Goal: Transaction & Acquisition: Book appointment/travel/reservation

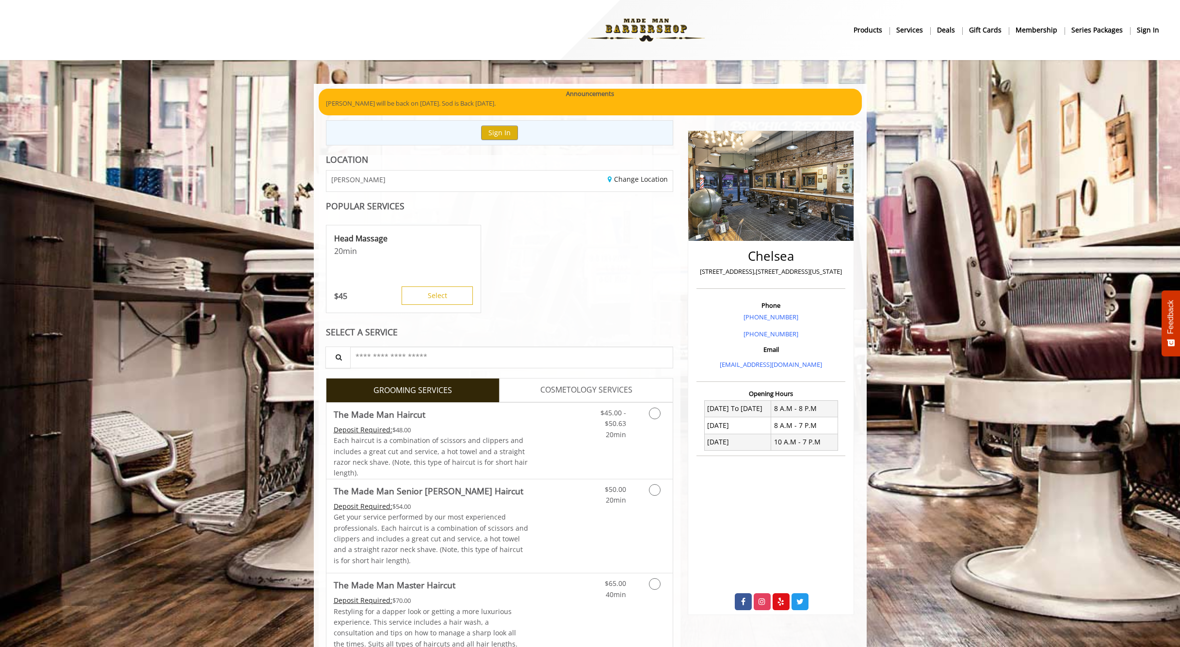
click at [1142, 30] on b "sign in" at bounding box center [1148, 30] width 22 height 11
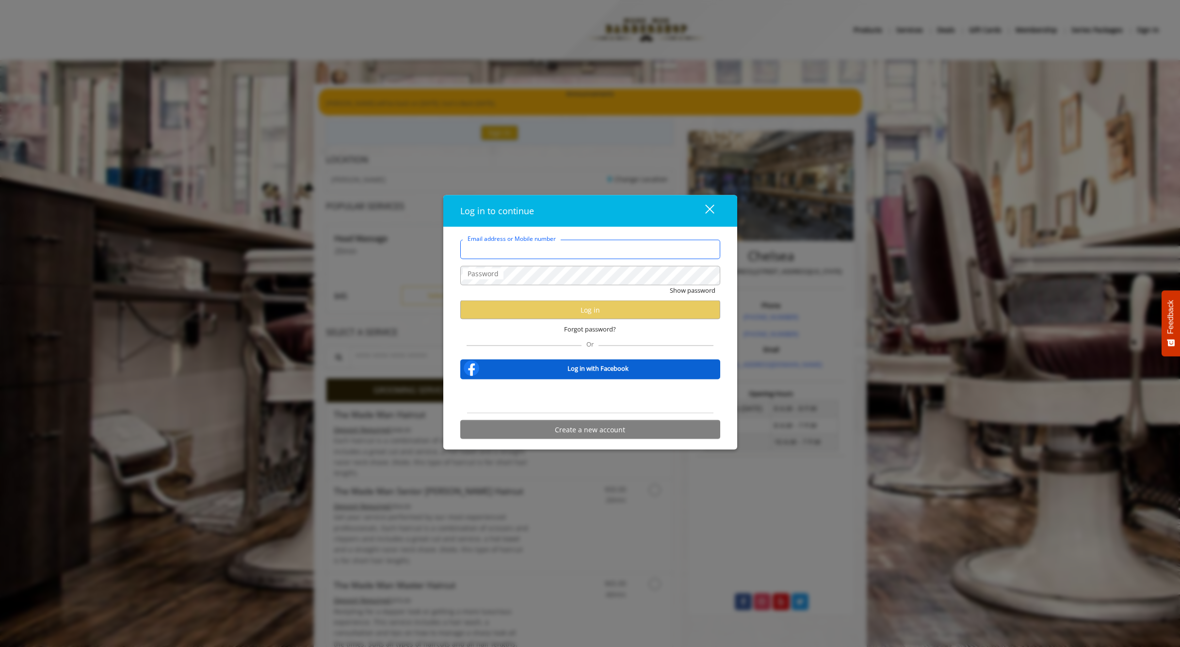
type input "**********"
click at [592, 394] on div "Sign in with Google. Opens in new tab" at bounding box center [590, 396] width 89 height 21
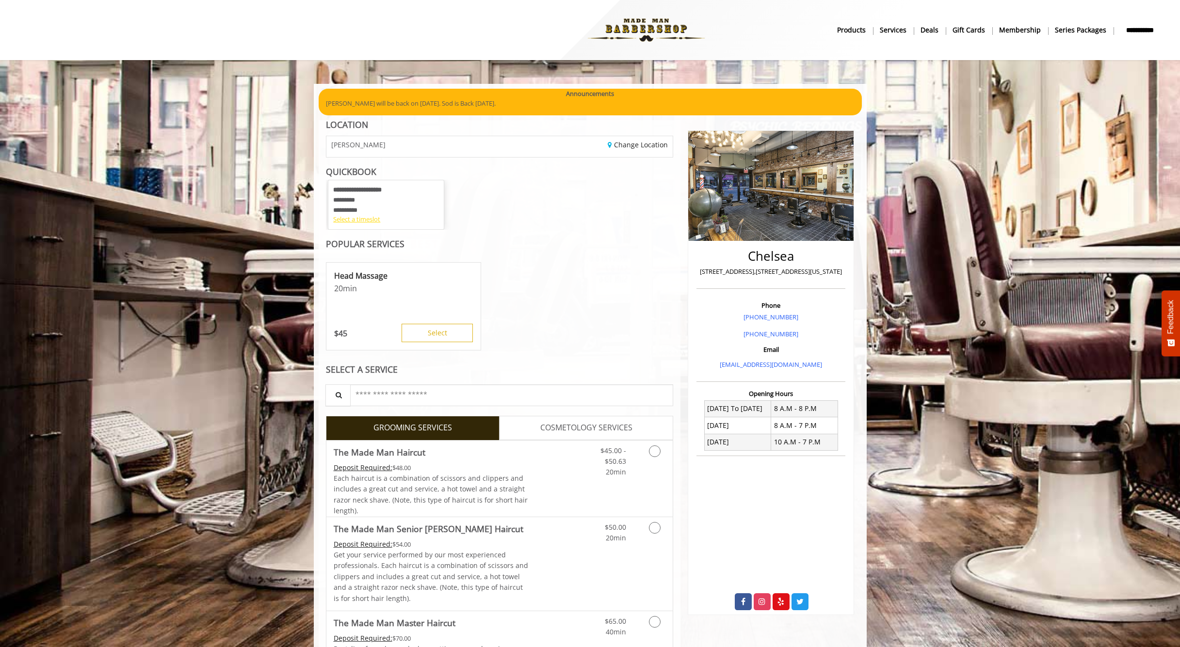
click at [374, 222] on div "Select a timeslot" at bounding box center [386, 219] width 106 height 10
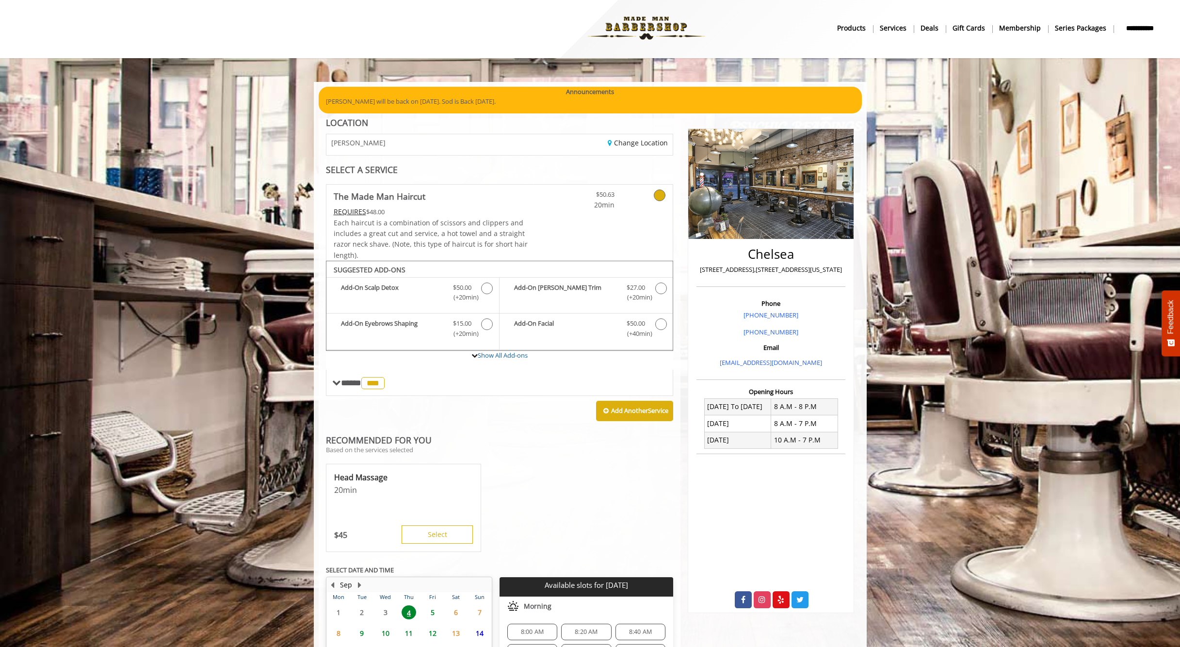
scroll to position [122, 0]
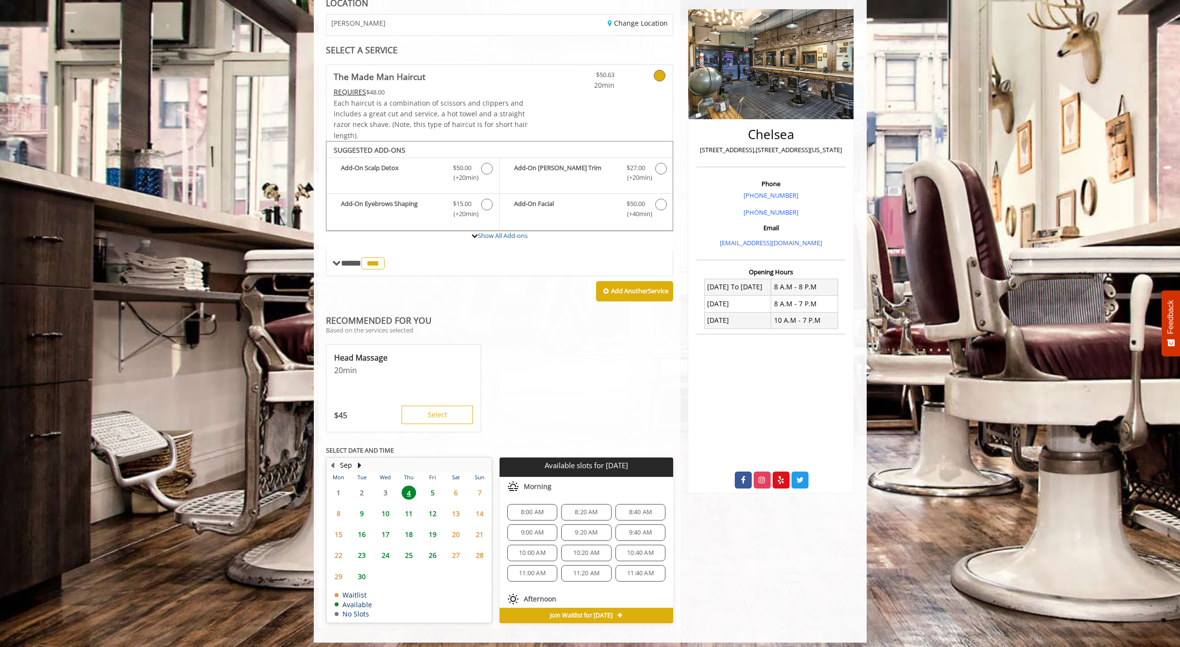
click at [429, 507] on span "12" at bounding box center [432, 514] width 15 height 14
click at [413, 509] on span "11" at bounding box center [409, 514] width 15 height 14
click at [643, 516] on span "4:40 PM" at bounding box center [640, 520] width 23 height 8
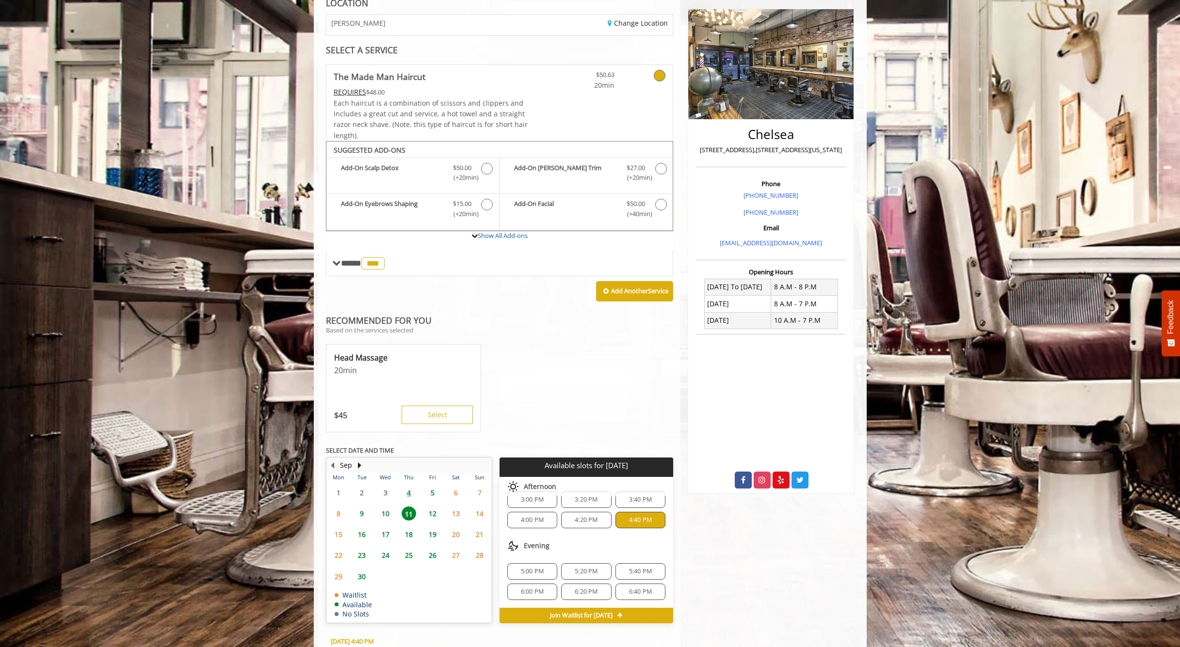
scroll to position [294, 0]
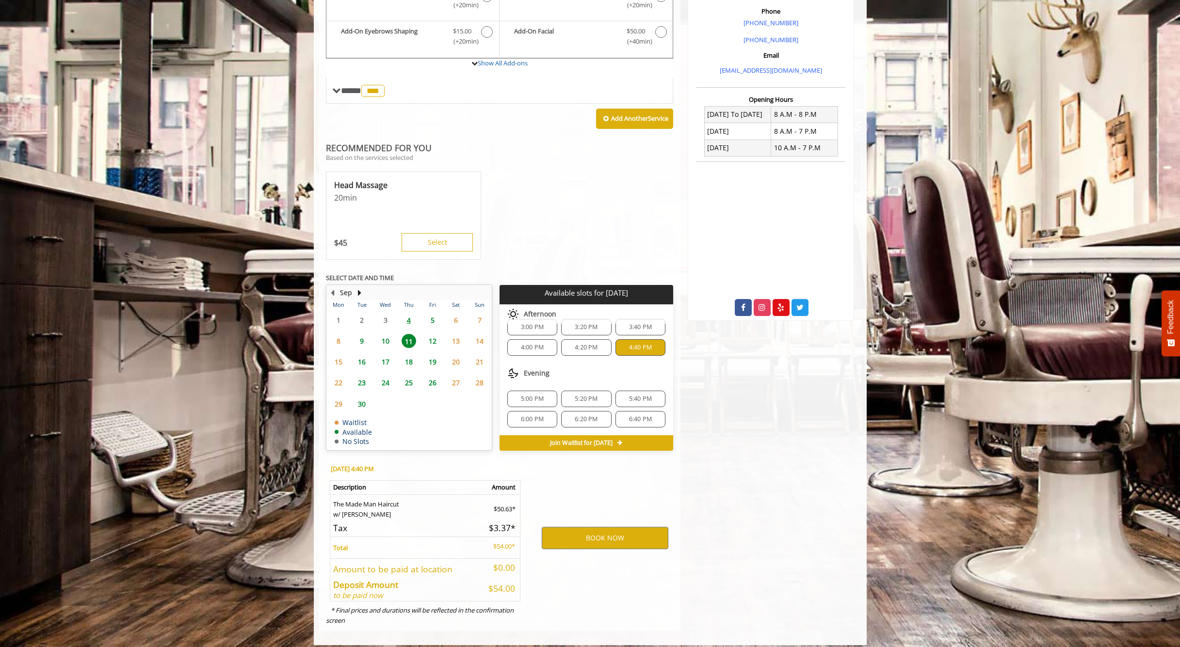
click at [411, 357] on span "18" at bounding box center [409, 362] width 15 height 14
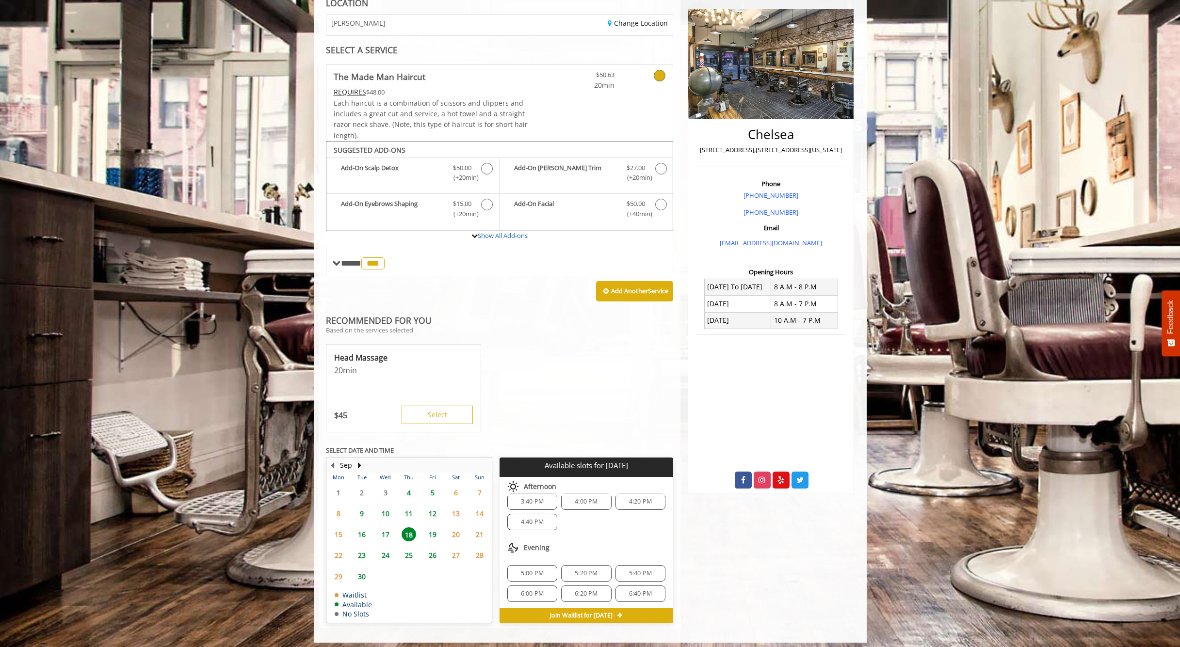
scroll to position [13, 0]
click at [534, 516] on span "4:40 PM" at bounding box center [532, 520] width 23 height 8
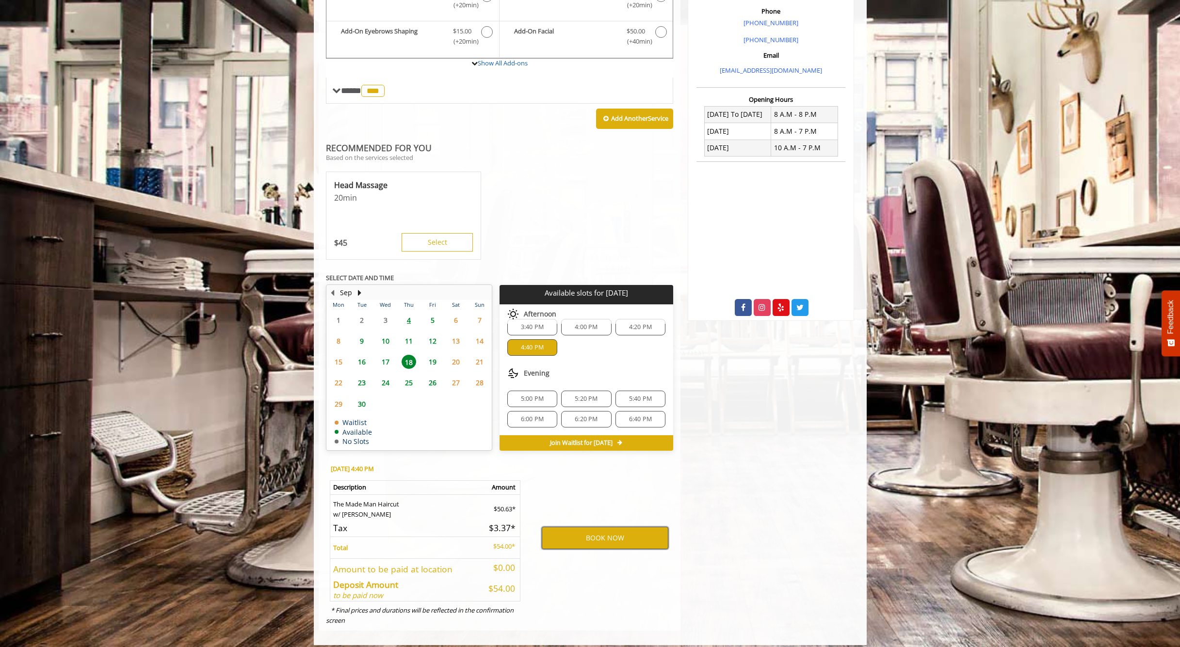
click at [615, 533] on button "BOOK NOW" at bounding box center [605, 538] width 127 height 22
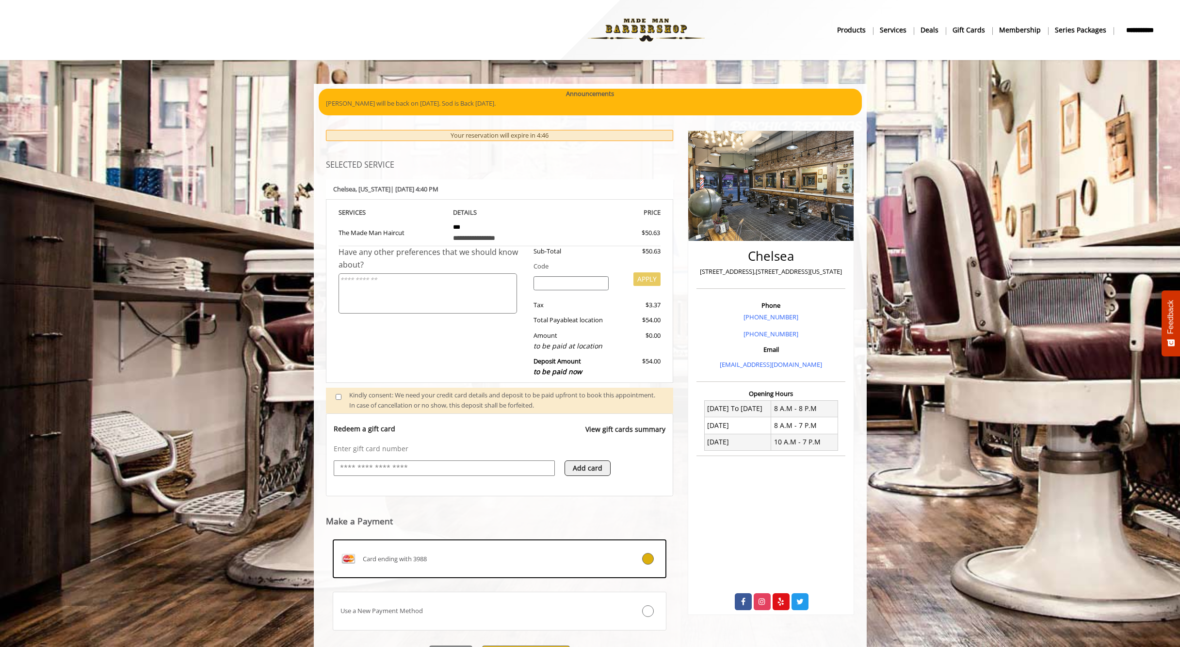
scroll to position [48, 0]
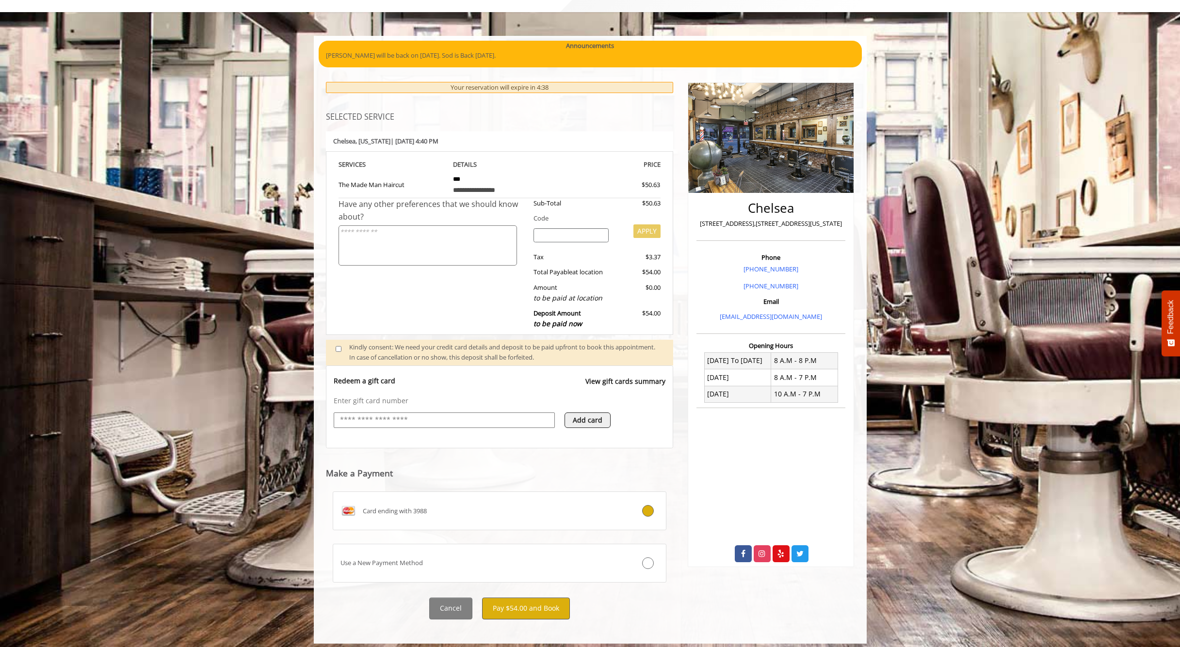
click at [522, 600] on button "Pay $54.00 and Book" at bounding box center [526, 609] width 88 height 22
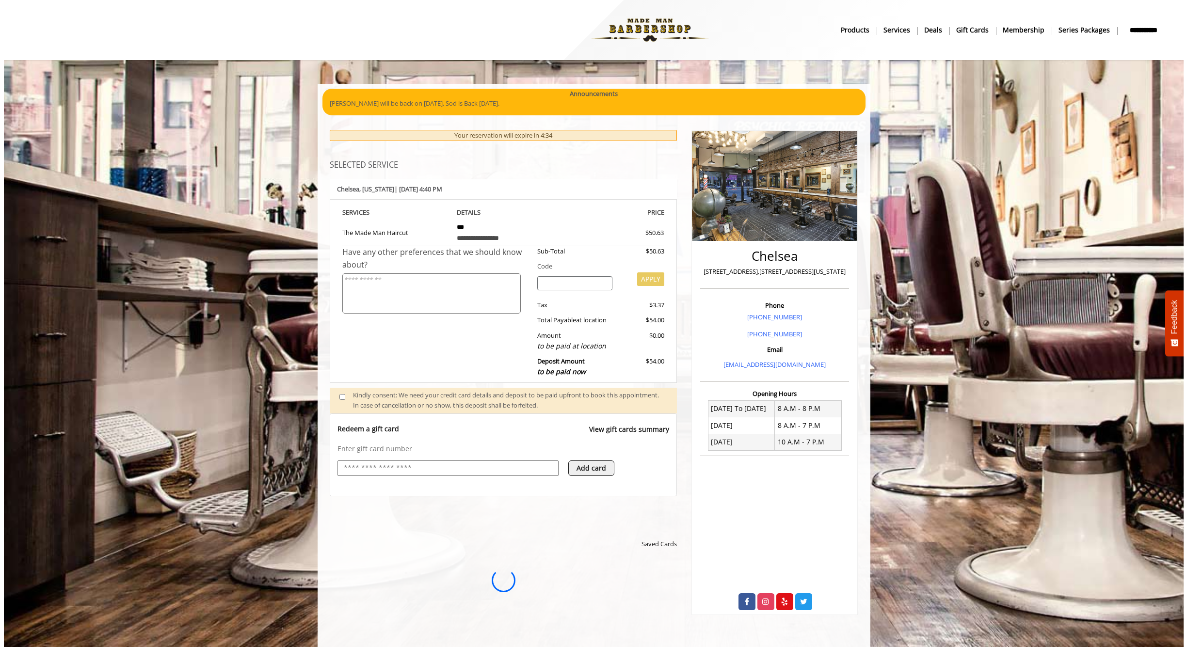
scroll to position [0, 0]
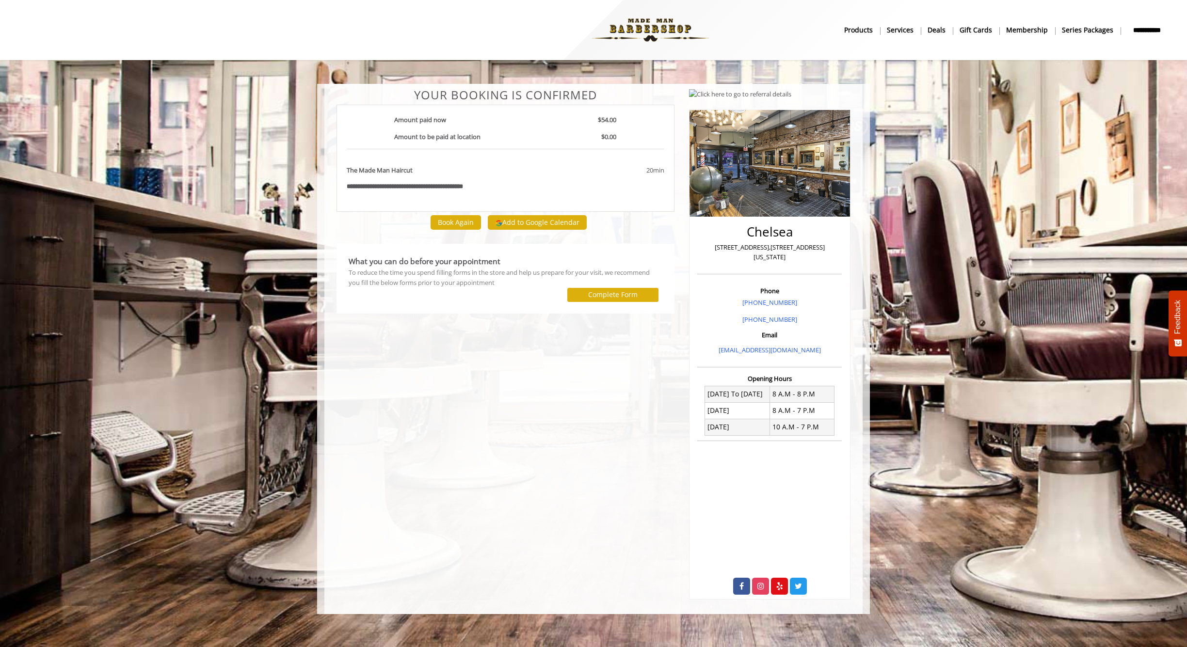
click at [556, 224] on button "Add to Google Calendar" at bounding box center [537, 222] width 99 height 15
